Goal: Information Seeking & Learning: Learn about a topic

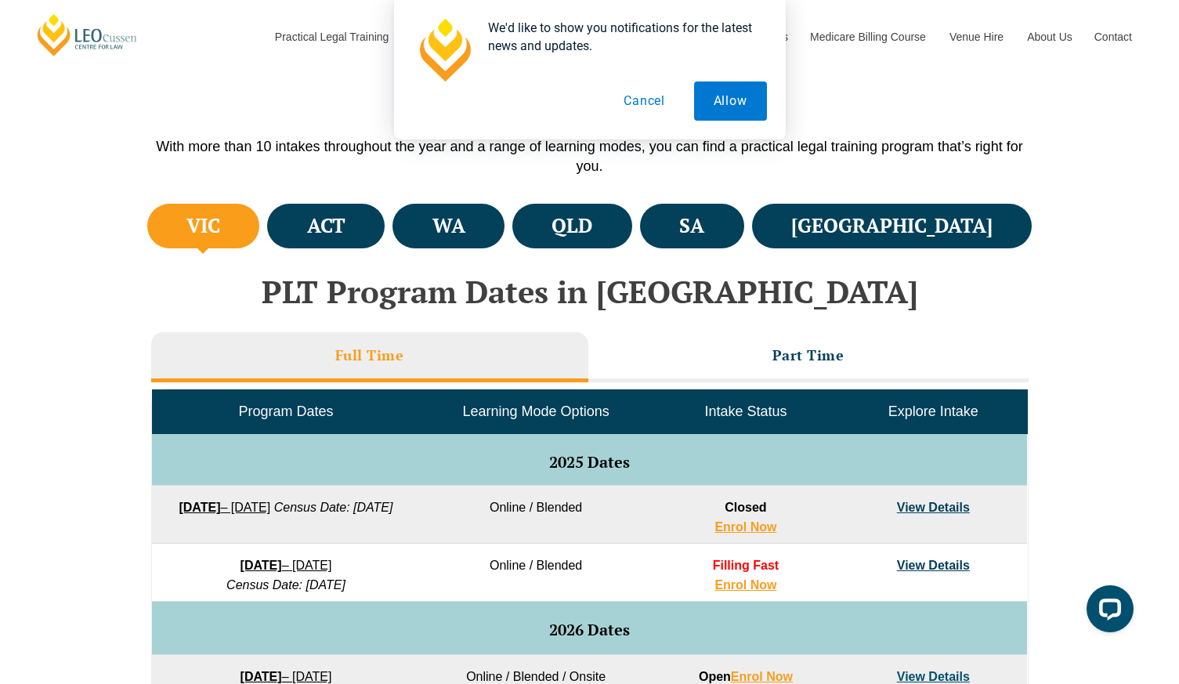
scroll to position [459, 0]
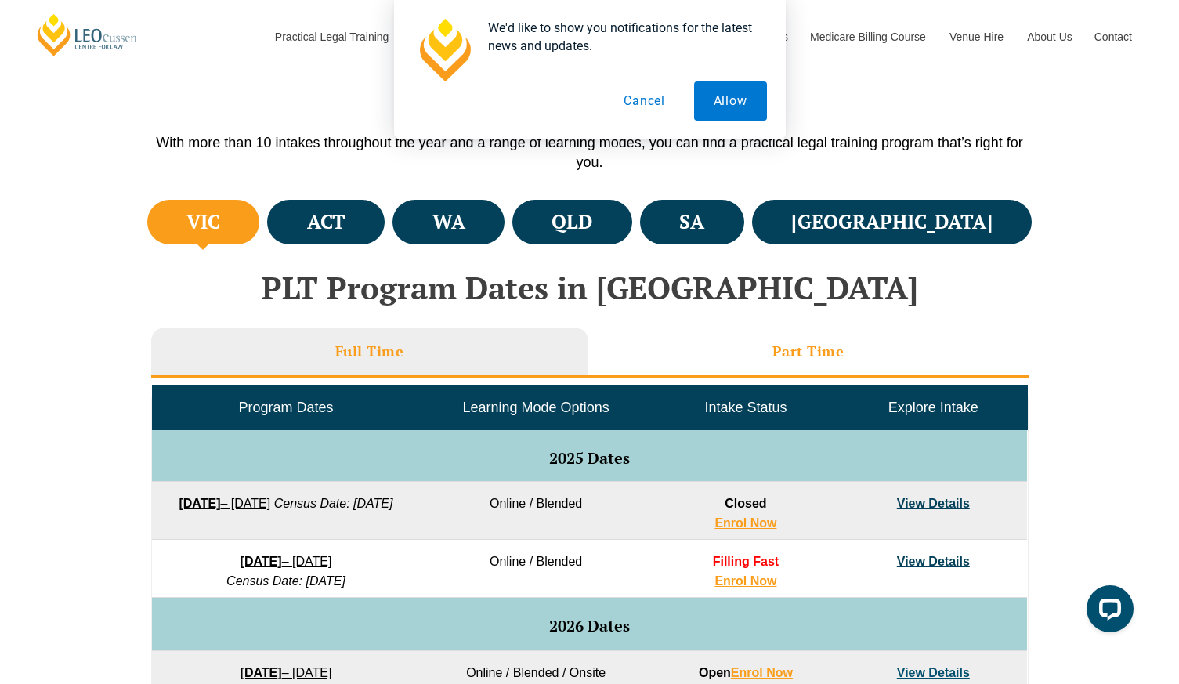
click at [809, 356] on h3 "Part Time" at bounding box center [808, 351] width 72 height 18
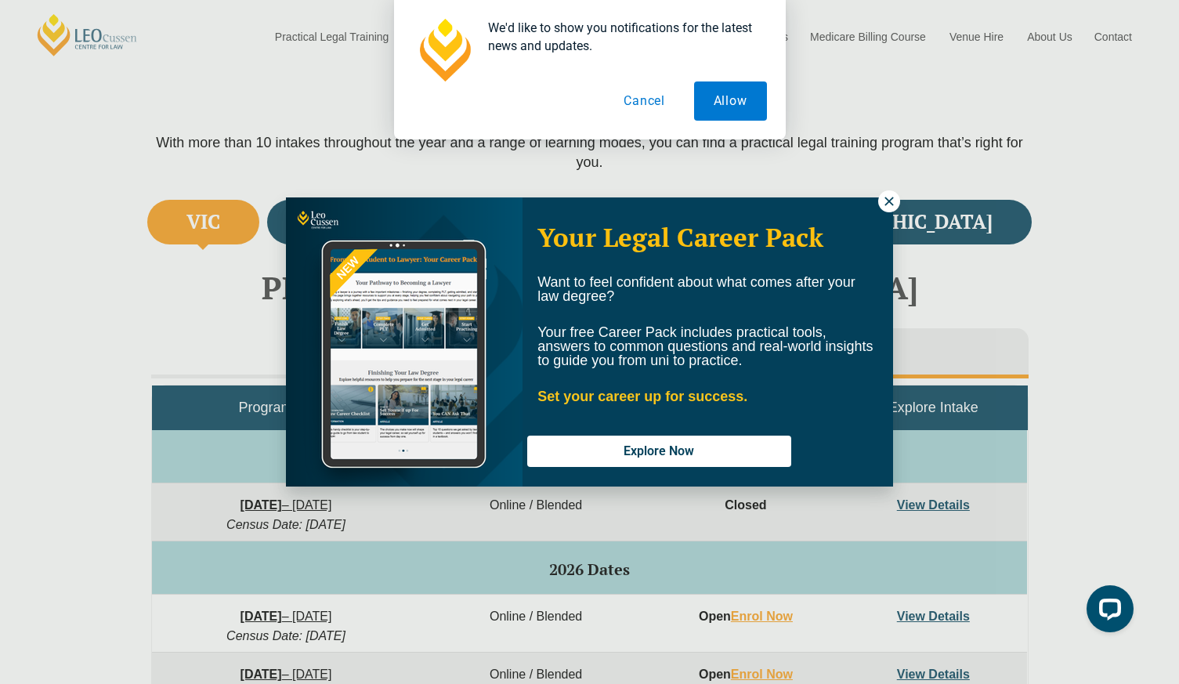
click at [891, 199] on icon at bounding box center [888, 201] width 9 height 9
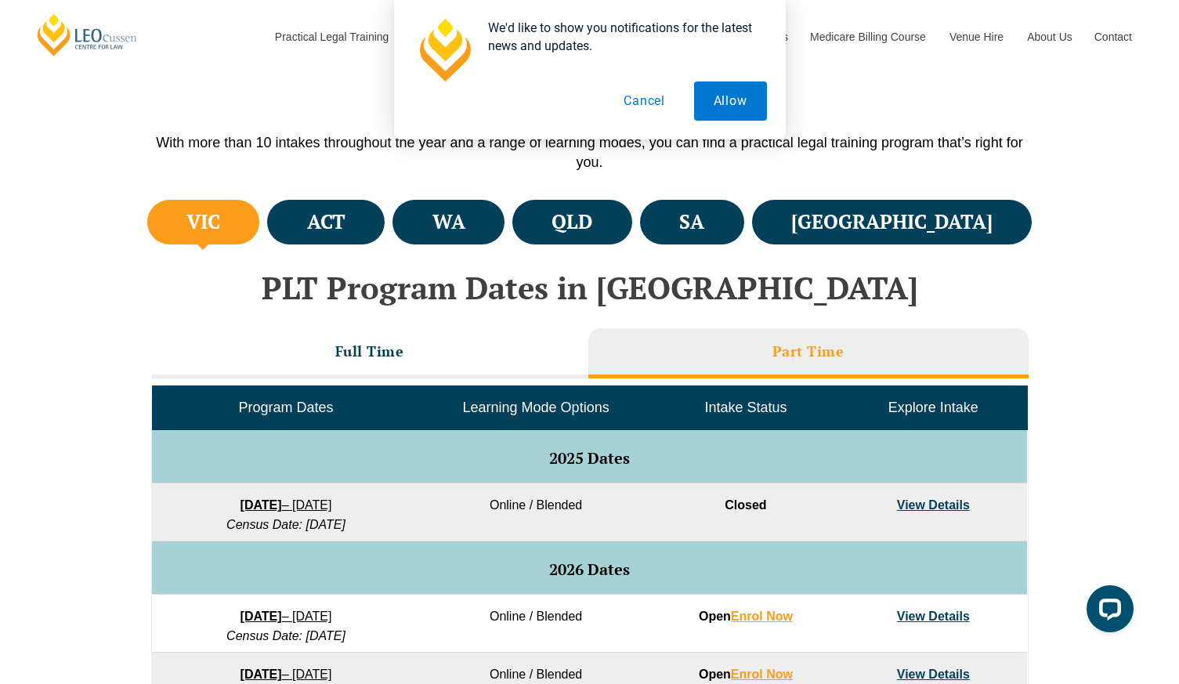
click at [658, 98] on button "Cancel" at bounding box center [644, 100] width 81 height 39
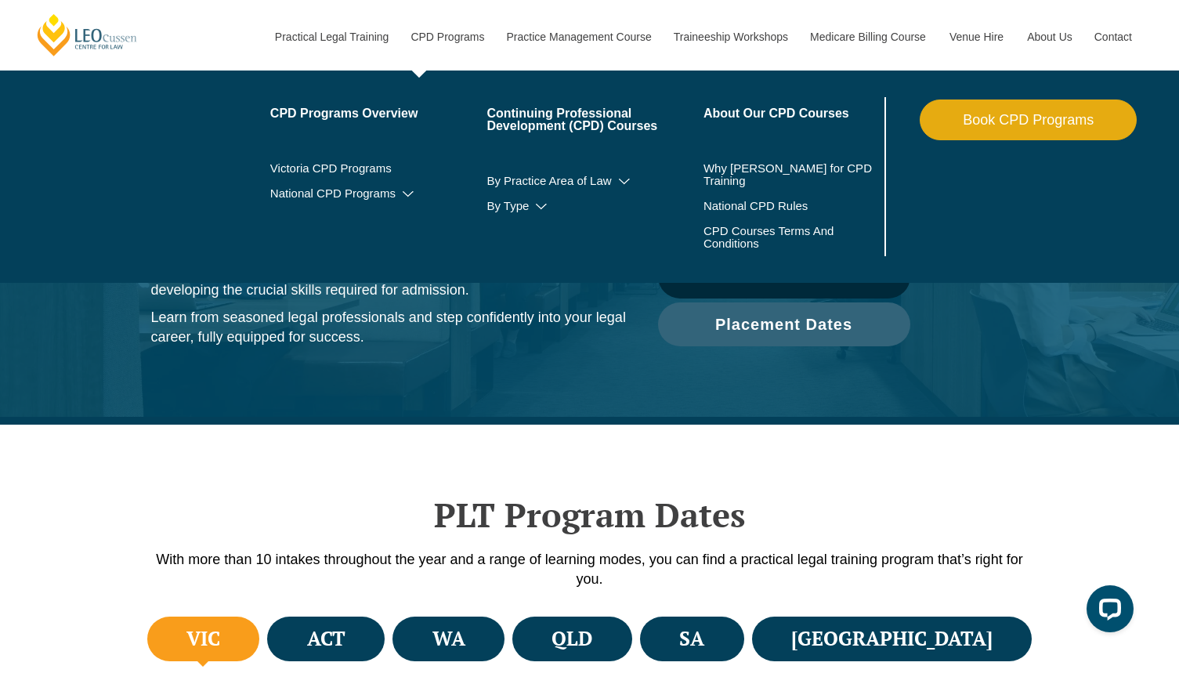
scroll to position [0, 0]
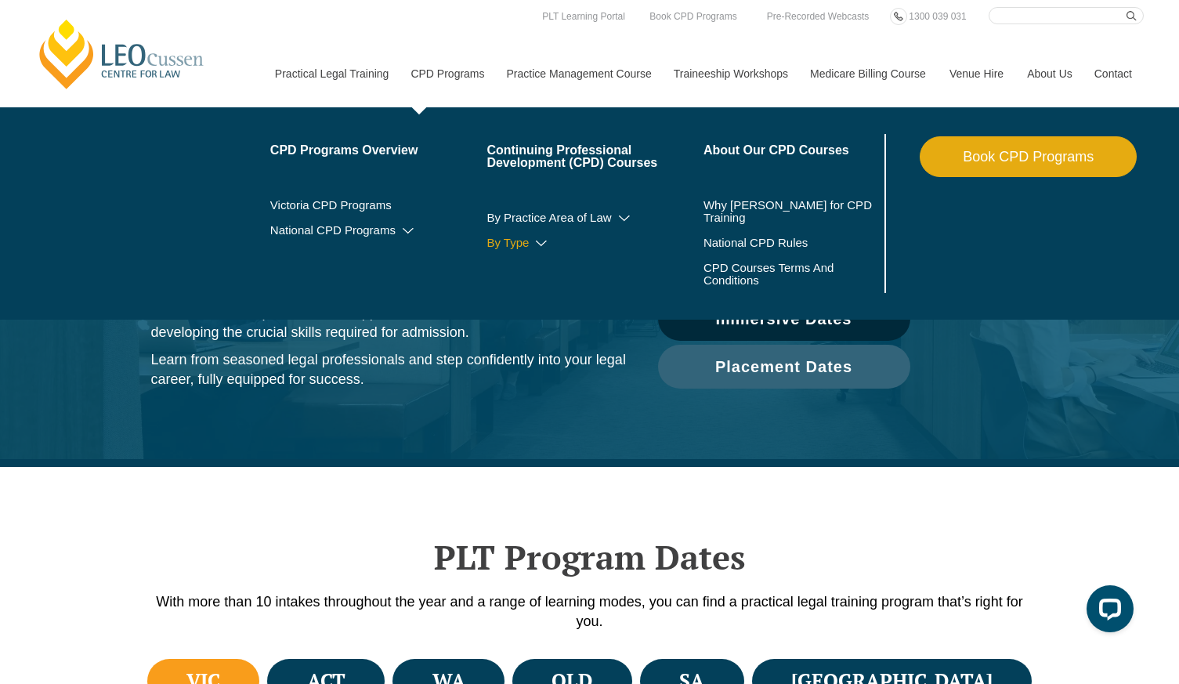
click at [533, 241] on icon at bounding box center [541, 243] width 16 height 11
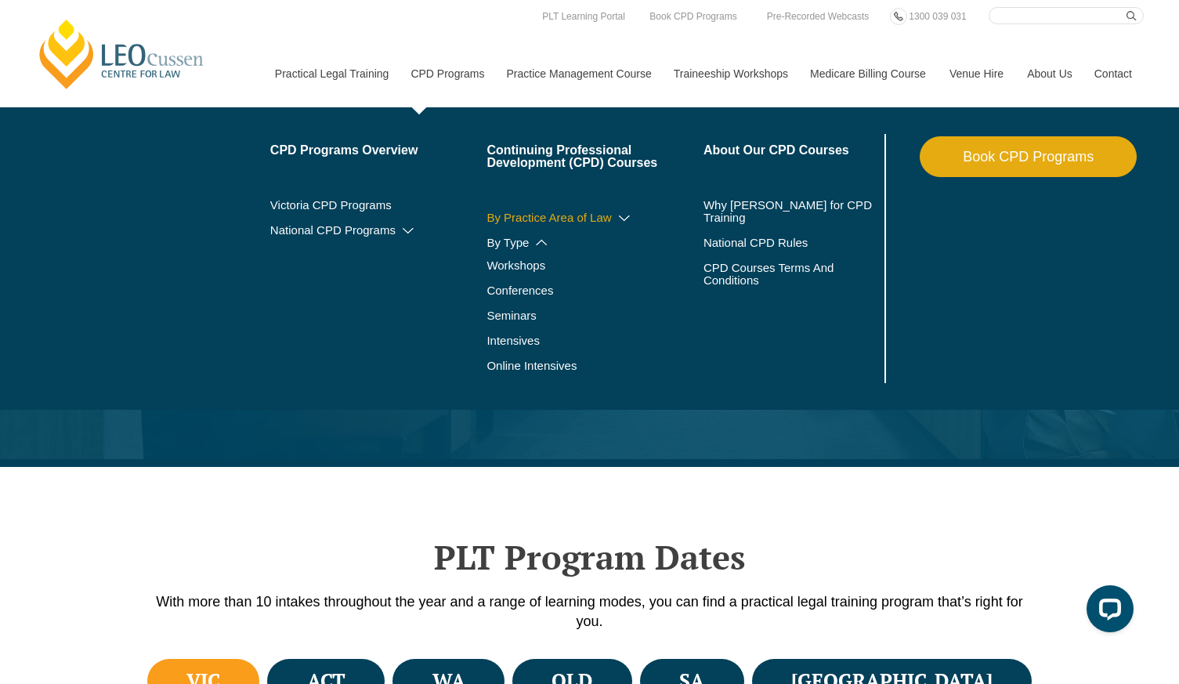
click at [515, 216] on link "By Practice Area of Law" at bounding box center [594, 217] width 217 height 13
click at [616, 216] on icon at bounding box center [624, 218] width 16 height 11
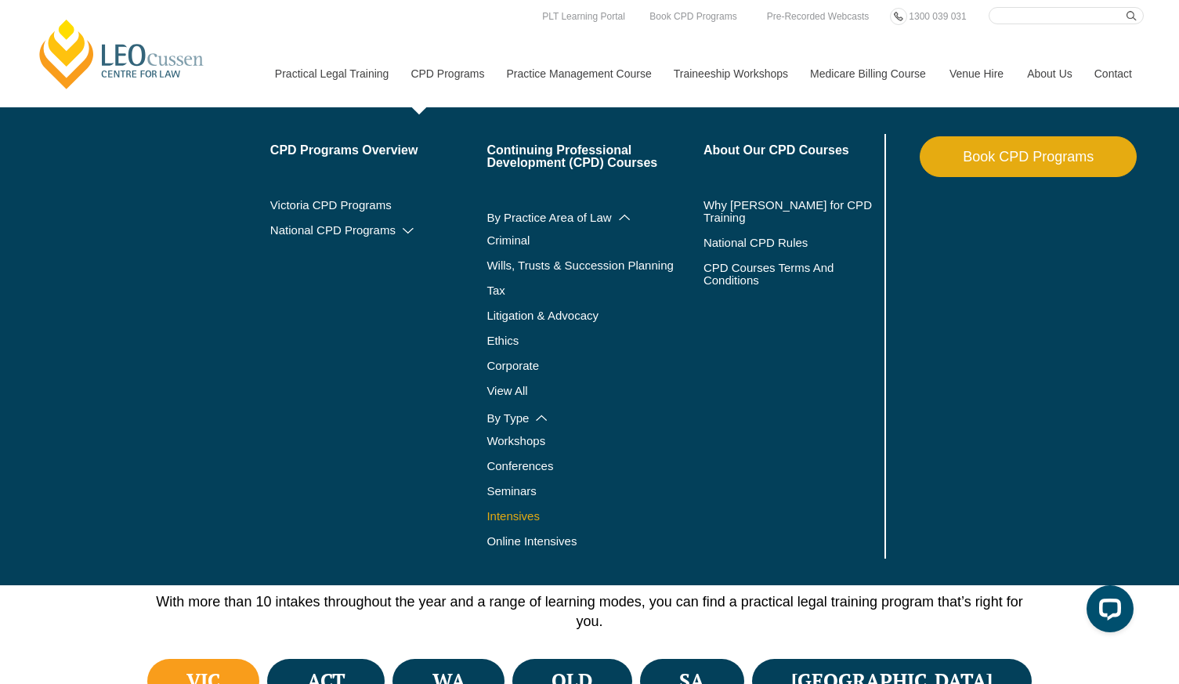
click at [501, 515] on link "Intensives" at bounding box center [594, 516] width 217 height 13
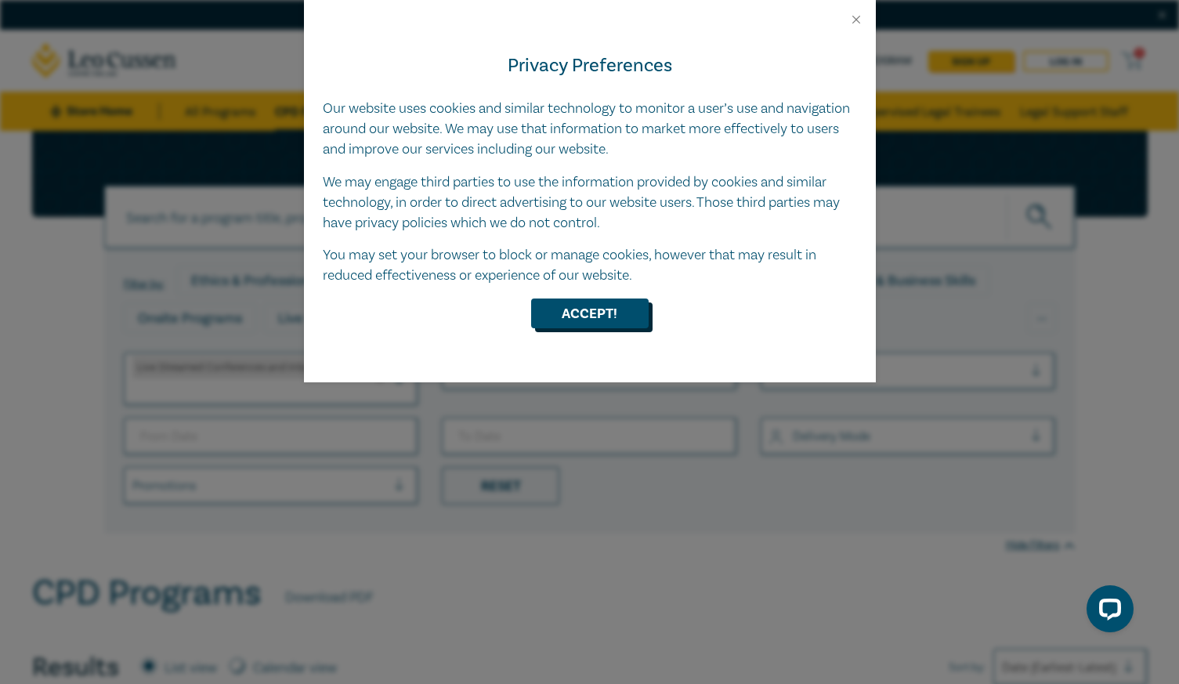
click at [567, 309] on button "Accept!" at bounding box center [589, 313] width 117 height 30
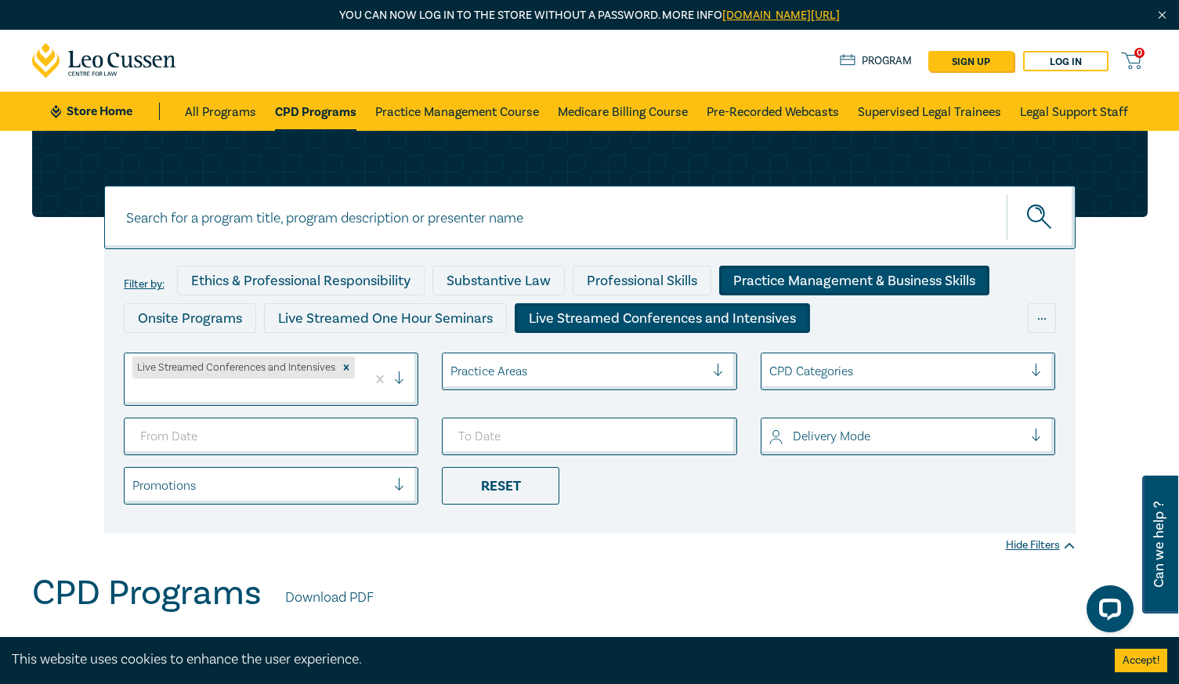
click at [806, 273] on div "Practice Management & Business Skills" at bounding box center [854, 281] width 270 height 30
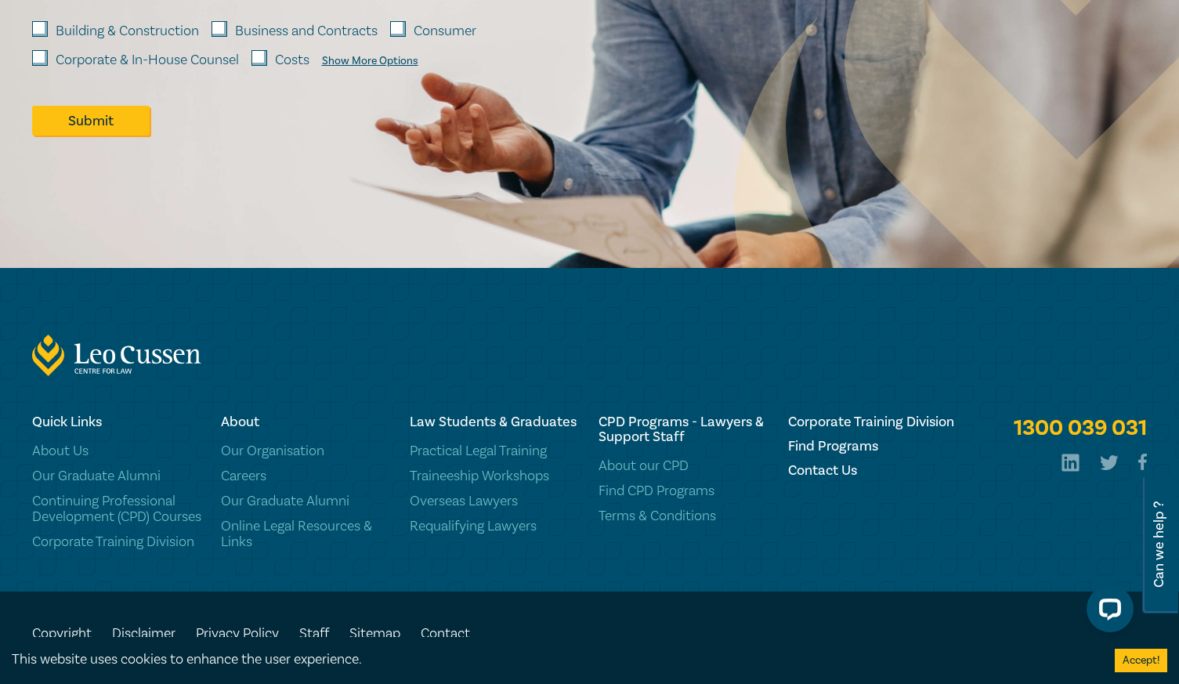
scroll to position [3791, 0]
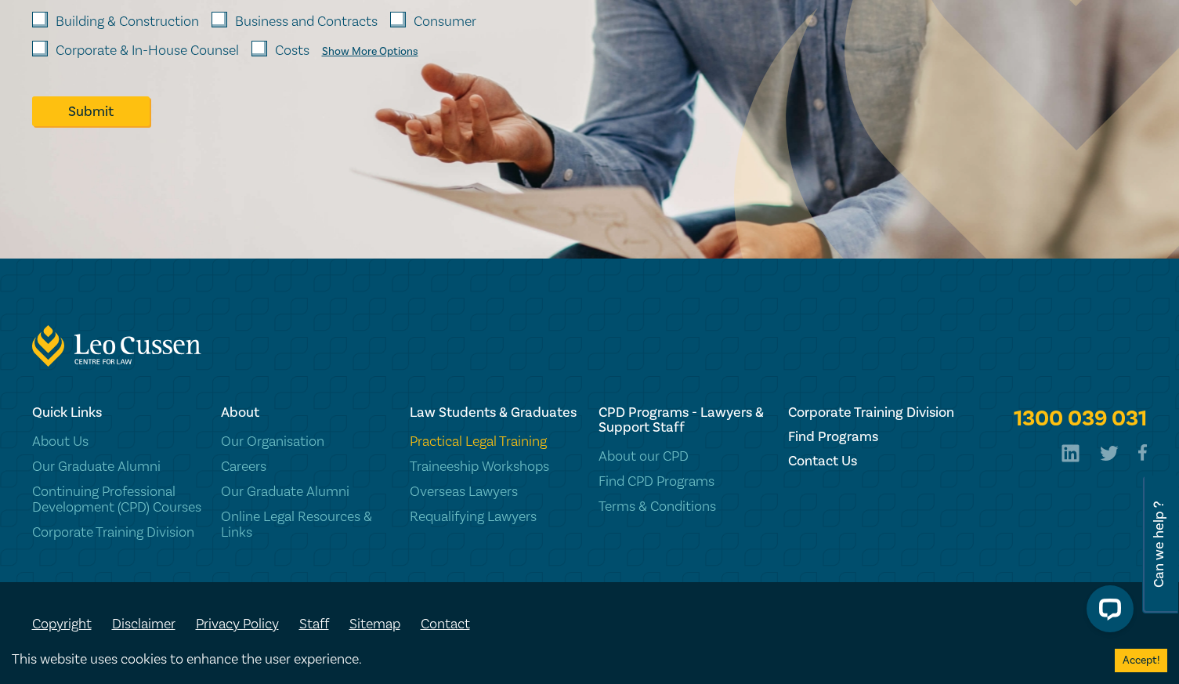
click at [504, 434] on link "Practical Legal Training" at bounding box center [495, 442] width 170 height 16
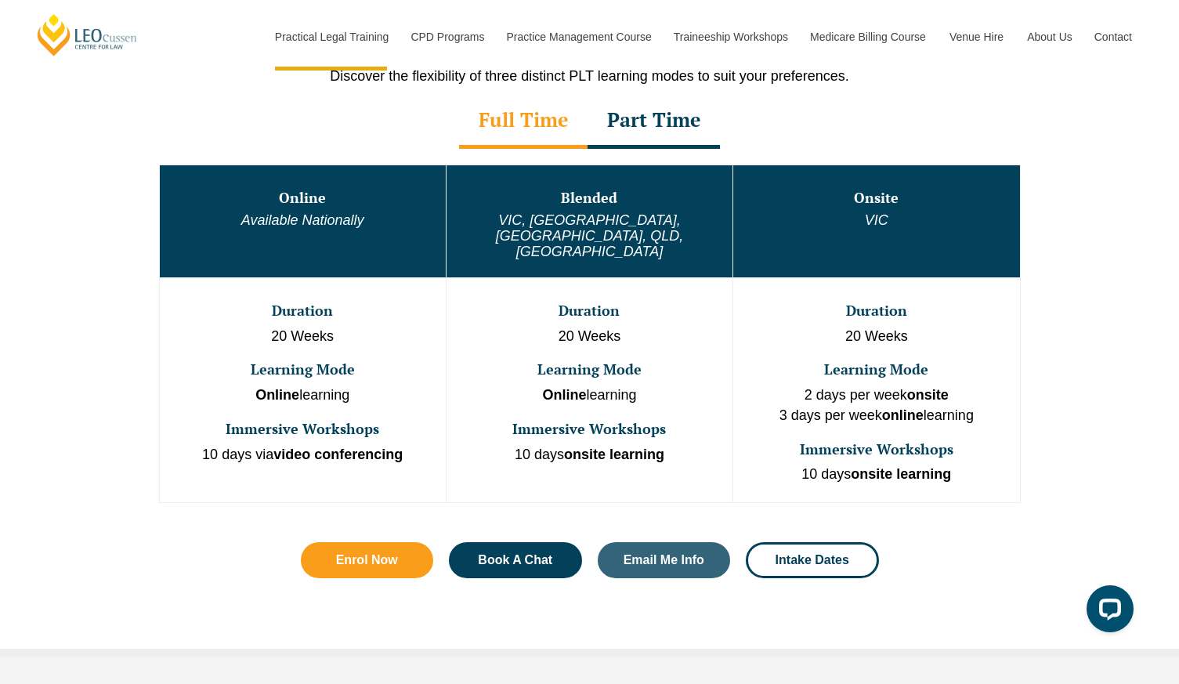
scroll to position [708, 0]
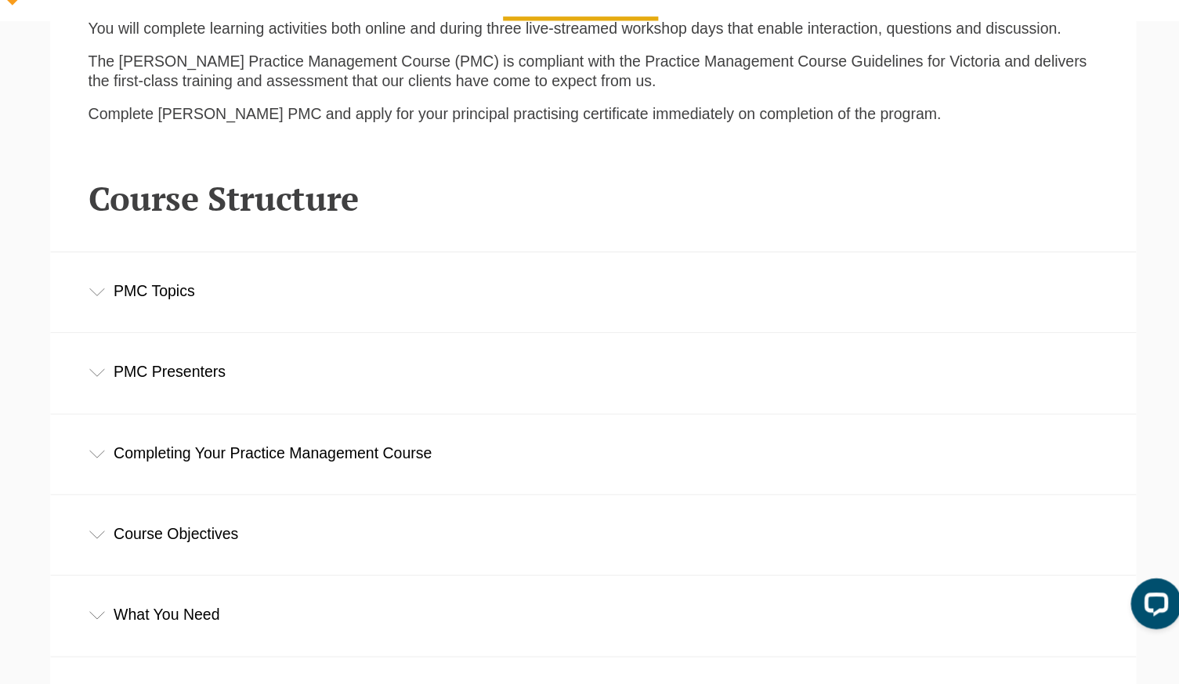
scroll to position [2010, 0]
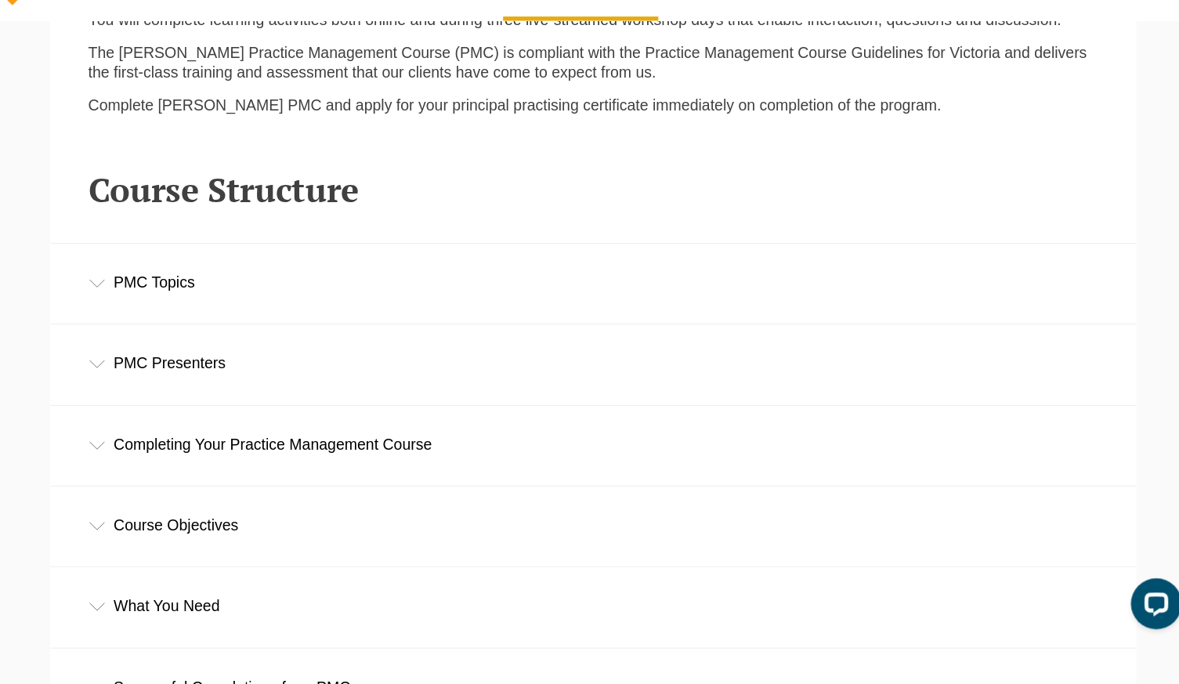
click at [188, 285] on div "PMC Topics" at bounding box center [590, 313] width 1003 height 73
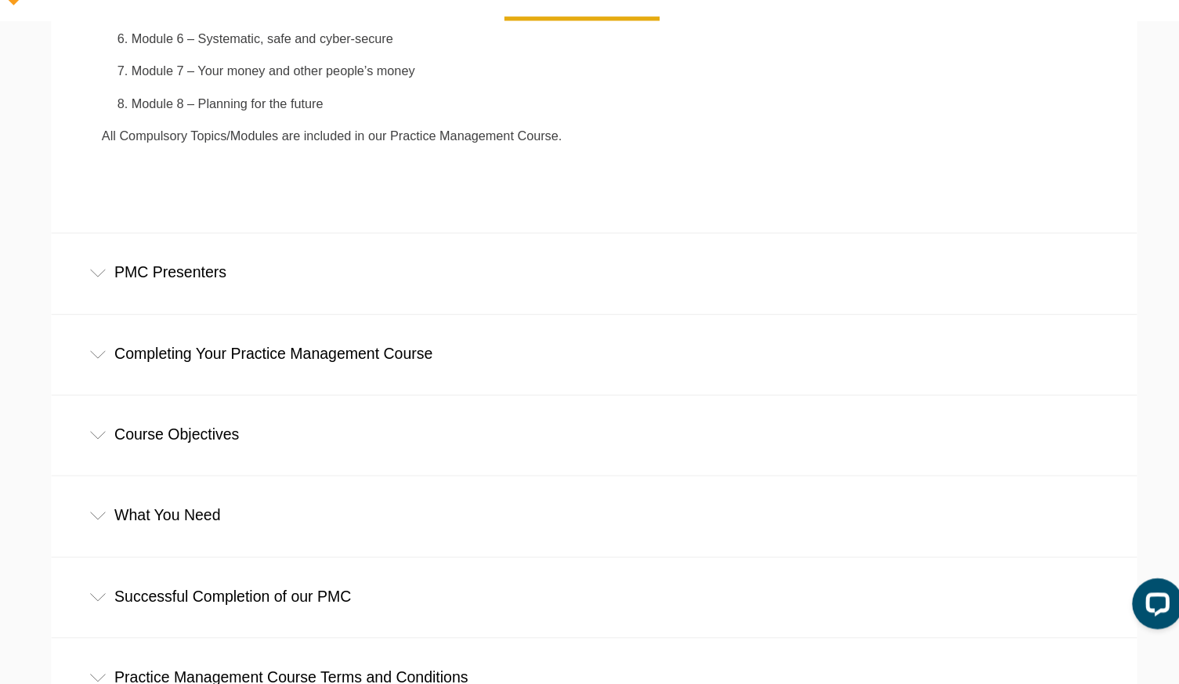
scroll to position [2471, 0]
click at [310, 361] on div "Completing Your Practice Management Course" at bounding box center [590, 378] width 1003 height 73
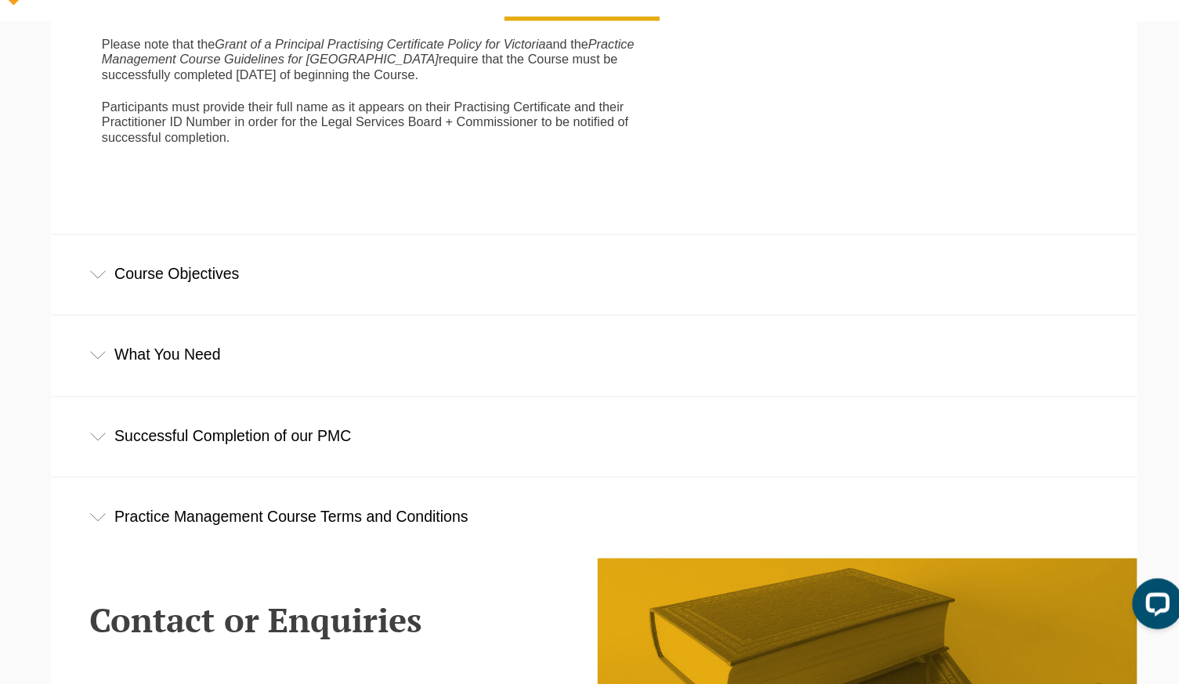
scroll to position [3350, 0]
